Goal: Navigation & Orientation: Understand site structure

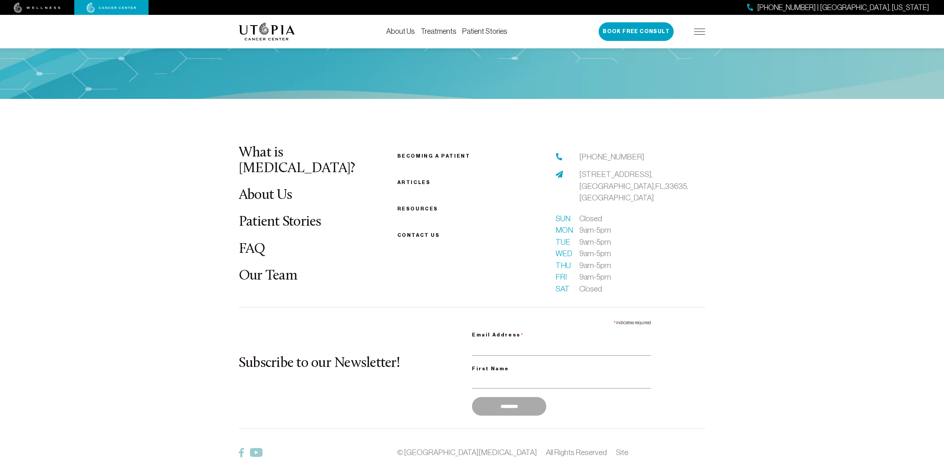
scroll to position [2868, 0]
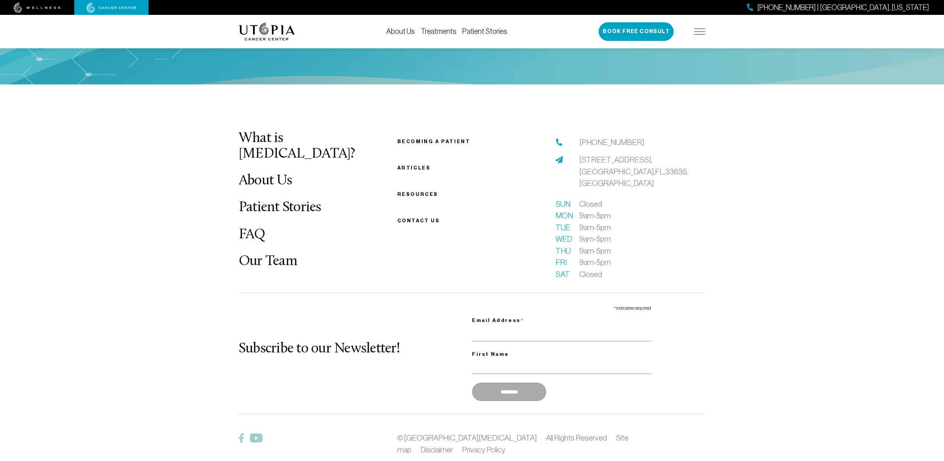
click at [471, 35] on link "Patient Stories" at bounding box center [484, 31] width 45 height 8
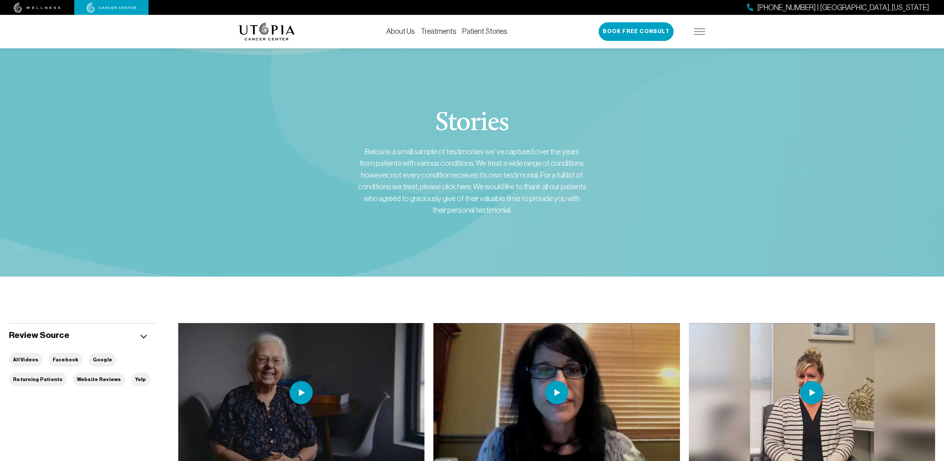
click at [408, 32] on link "About Us" at bounding box center [400, 31] width 29 height 8
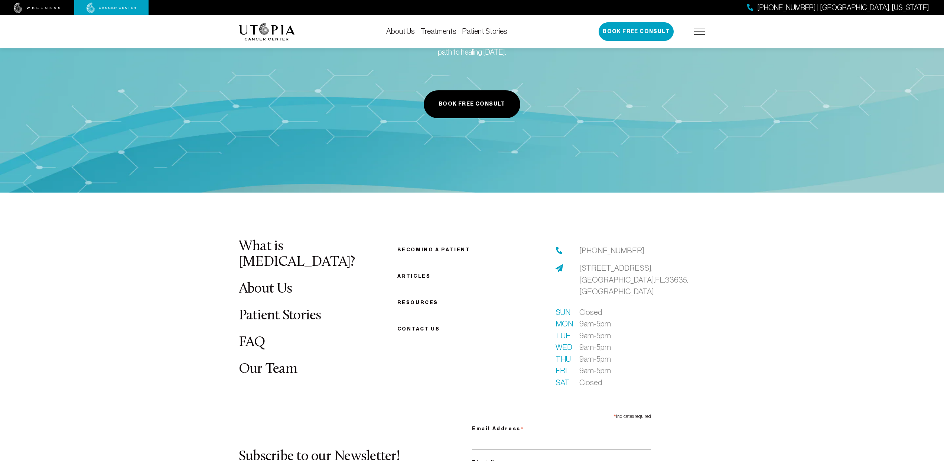
scroll to position [3758, 0]
